Goal: Find specific page/section

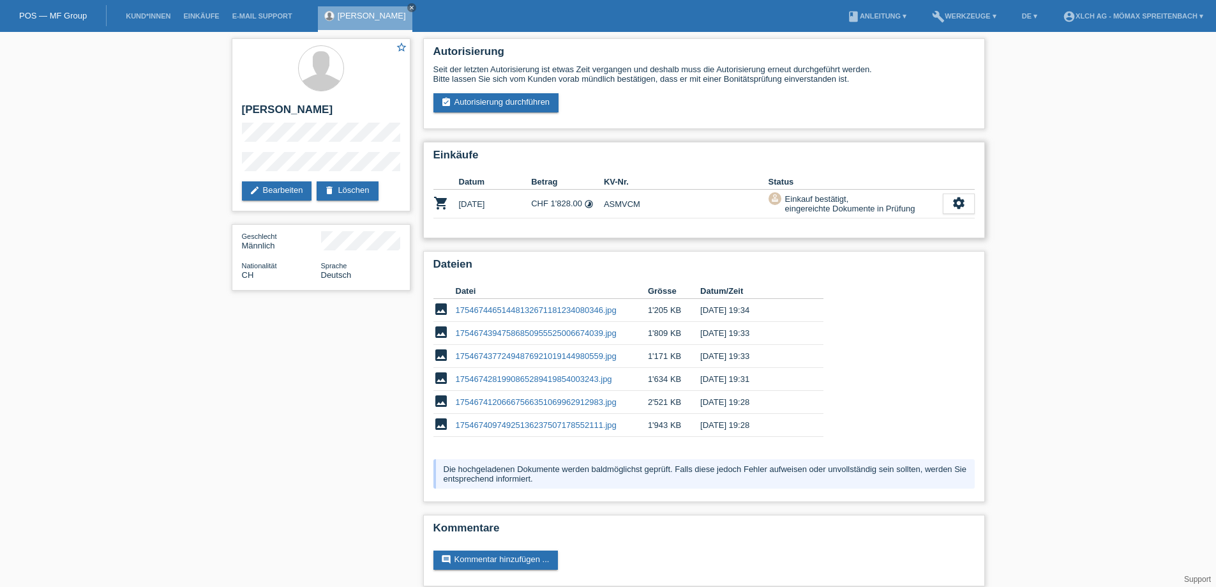
scroll to position [12, 0]
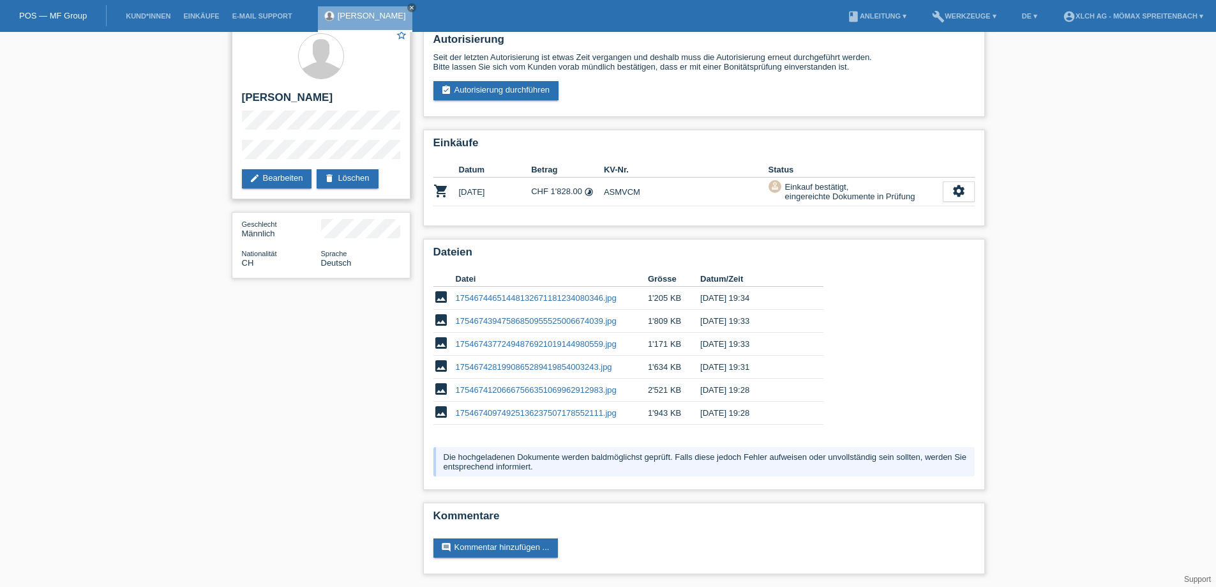
click at [302, 99] on h2 "[PERSON_NAME]" at bounding box center [321, 100] width 158 height 19
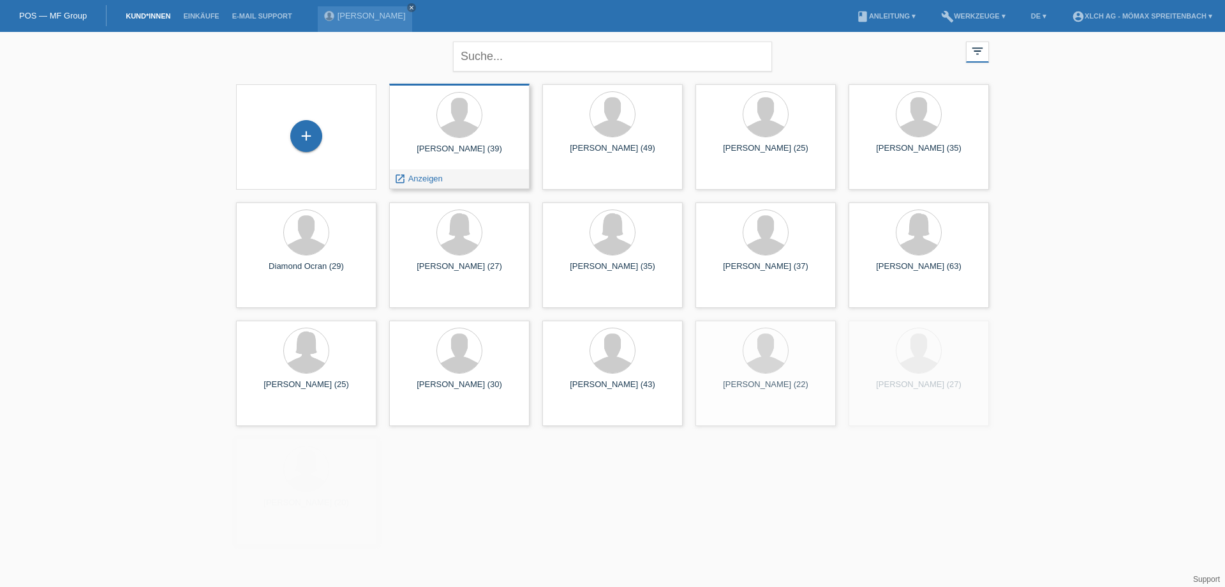
click at [478, 144] on div "[PERSON_NAME] (39)" at bounding box center [460, 154] width 120 height 20
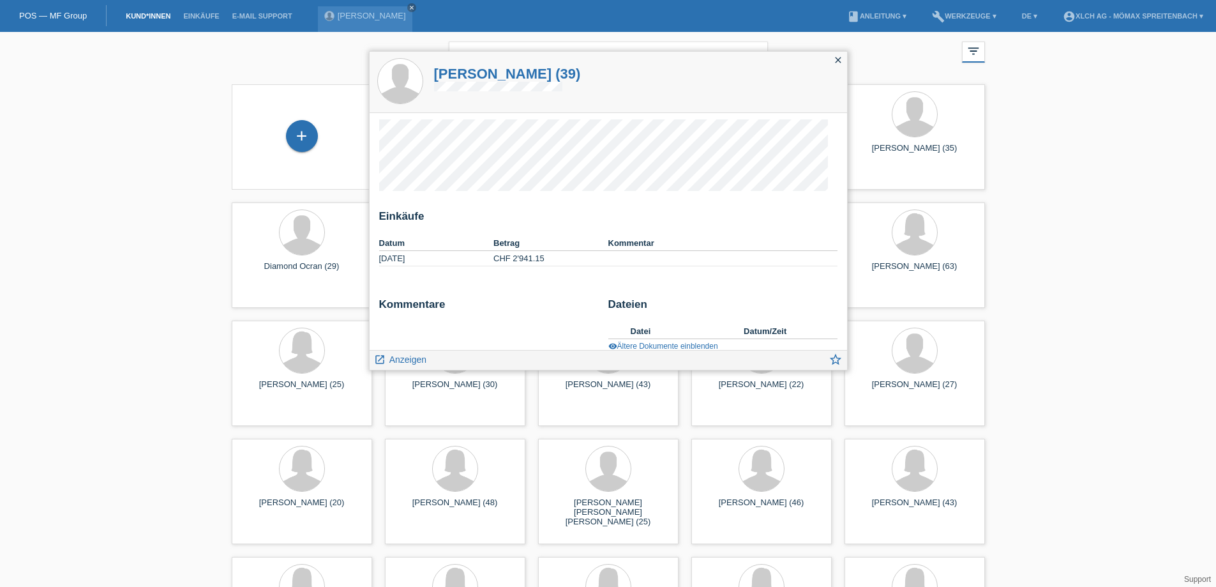
click at [843, 63] on icon "close" at bounding box center [838, 60] width 10 height 10
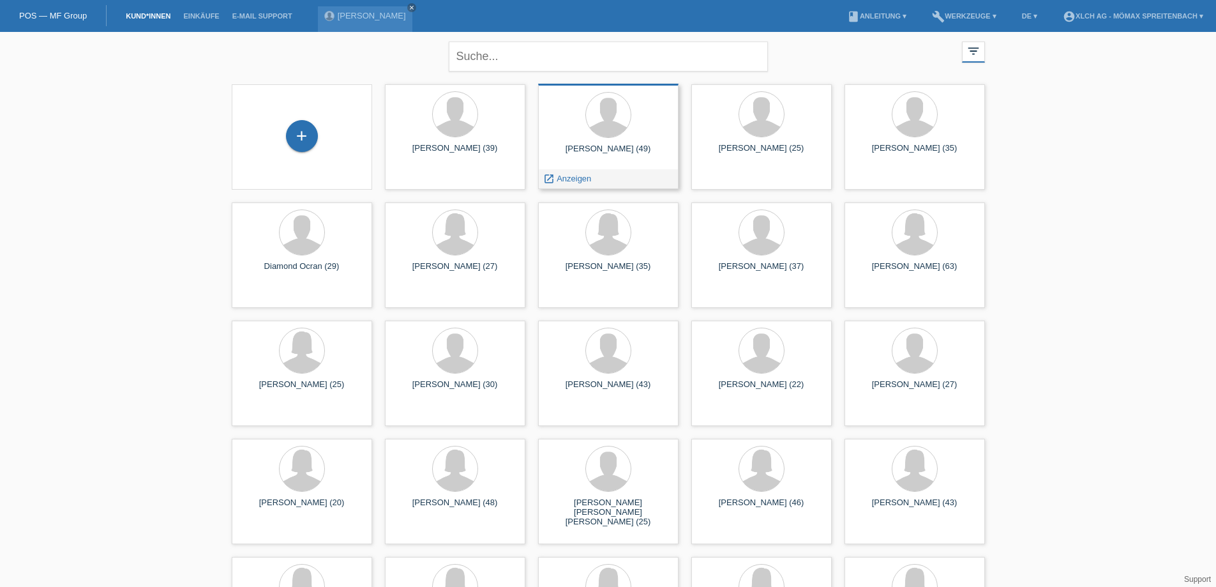
click at [573, 136] on div at bounding box center [608, 116] width 120 height 48
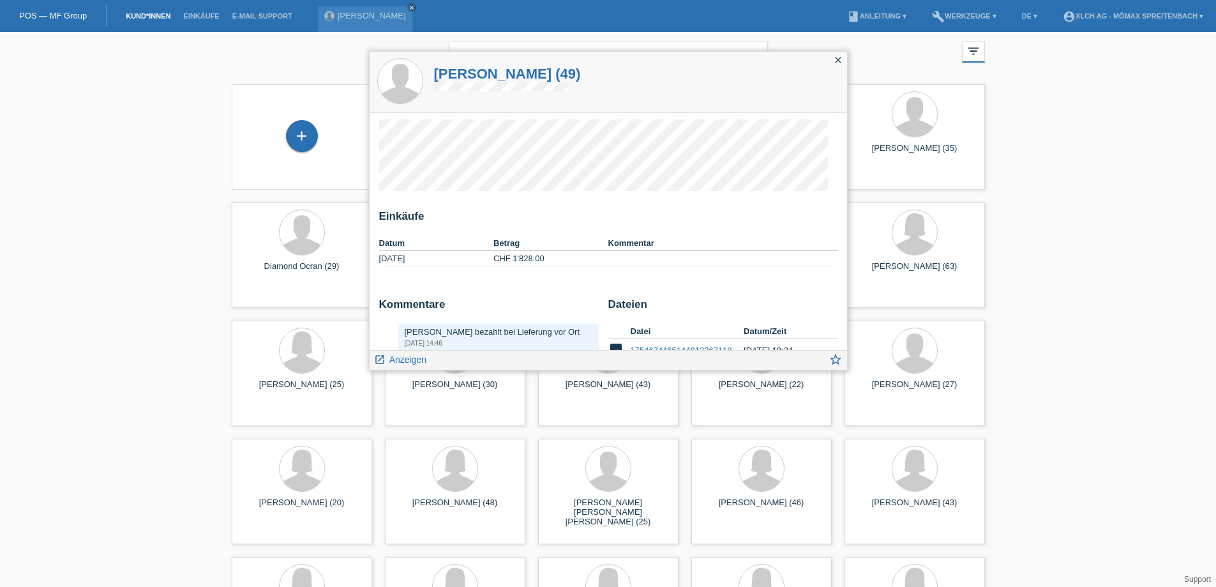
click at [496, 81] on h1 "Dautoski Nenad (49)" at bounding box center [507, 74] width 147 height 16
